Goal: Navigation & Orientation: Find specific page/section

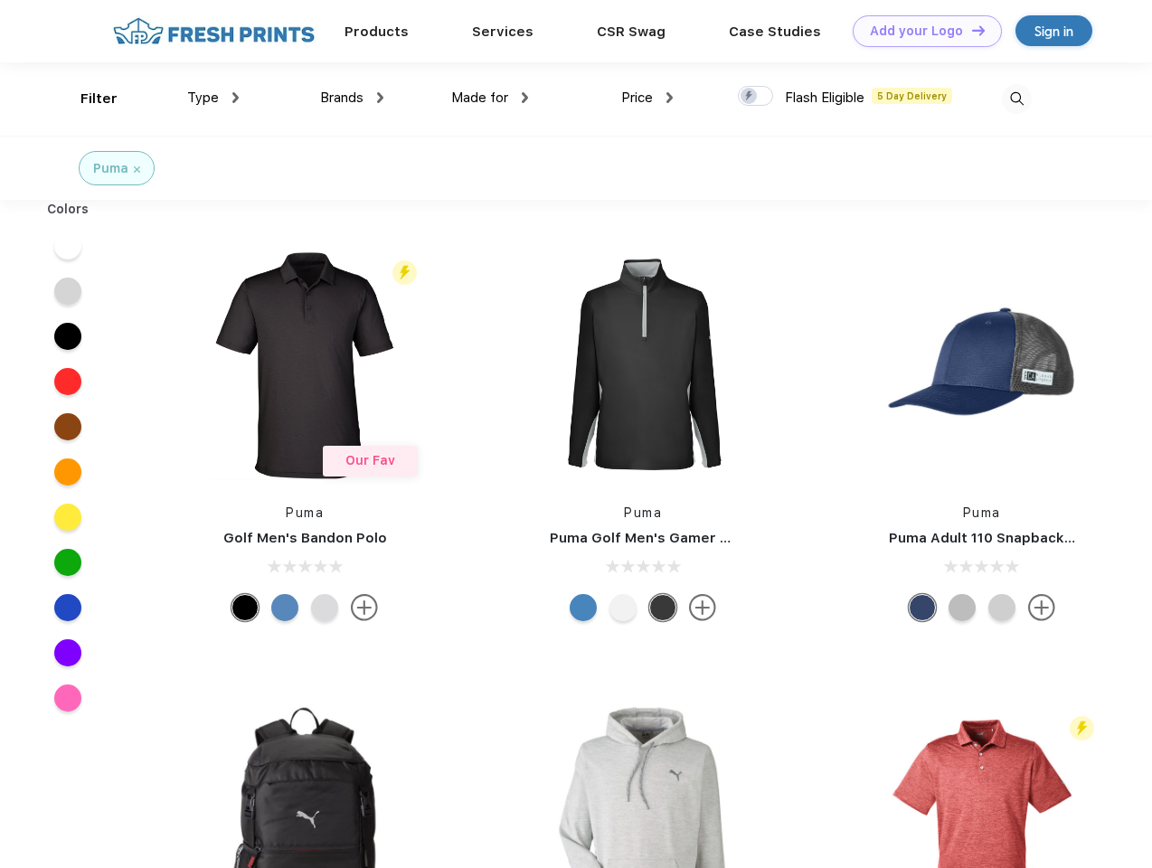
click at [921, 31] on link "Add your Logo Design Tool" at bounding box center [927, 31] width 149 height 32
click at [0, 0] on div "Design Tool" at bounding box center [0, 0] width 0 height 0
click at [971, 30] on link "Add your Logo Design Tool" at bounding box center [927, 31] width 149 height 32
click at [87, 99] on div "Filter" at bounding box center [99, 99] width 37 height 21
click at [213, 98] on span "Type" at bounding box center [203, 98] width 32 height 16
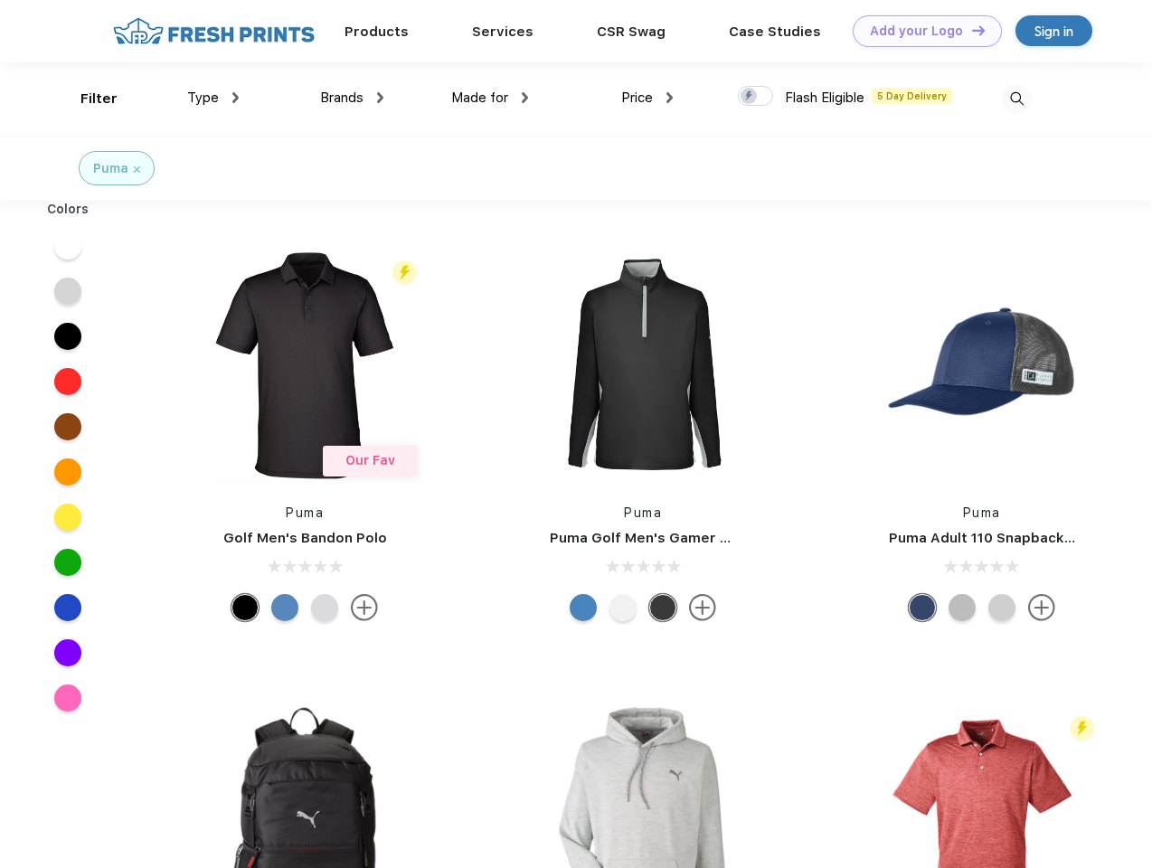
click at [352, 98] on span "Brands" at bounding box center [341, 98] width 43 height 16
click at [490, 98] on span "Made for" at bounding box center [479, 98] width 57 height 16
click at [648, 98] on span "Price" at bounding box center [637, 98] width 32 height 16
click at [756, 97] on div at bounding box center [755, 96] width 35 height 20
click at [750, 97] on input "checkbox" at bounding box center [744, 91] width 12 height 12
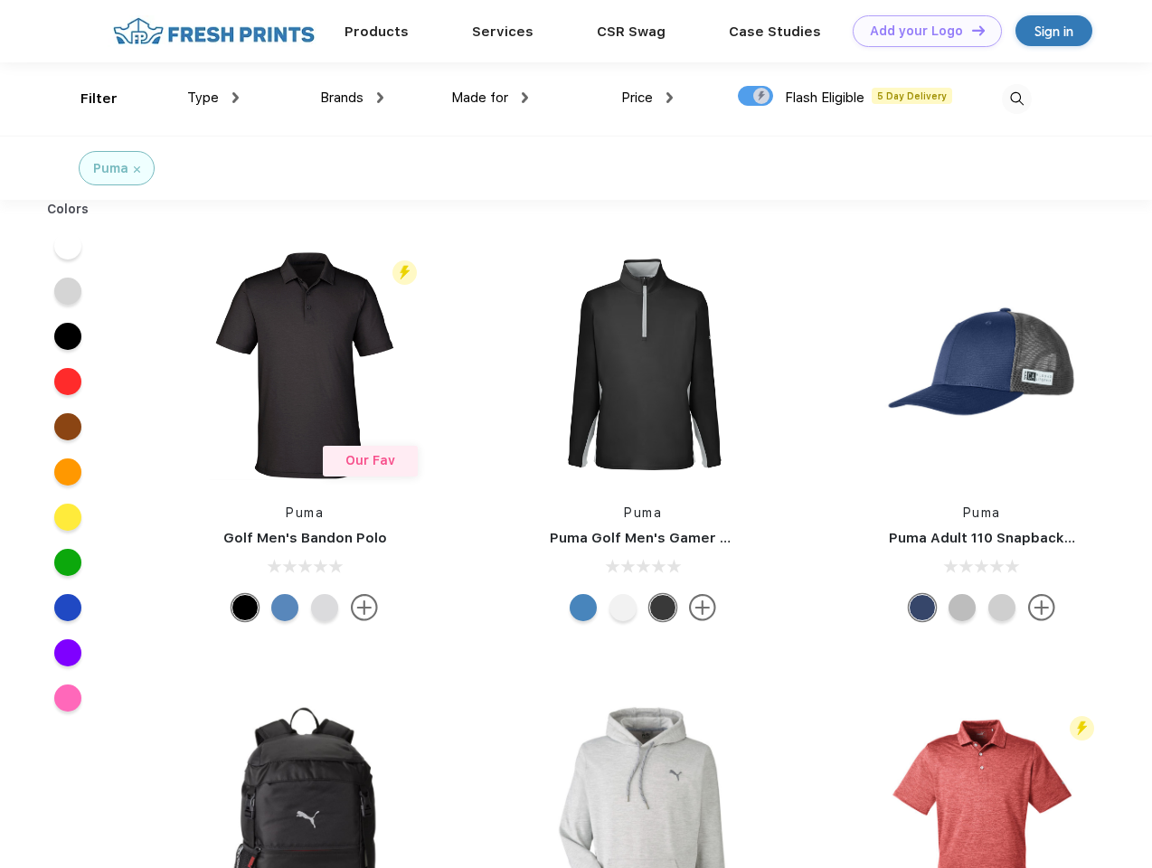
click at [1017, 99] on img at bounding box center [1017, 99] width 30 height 30
